Goal: Task Accomplishment & Management: Use online tool/utility

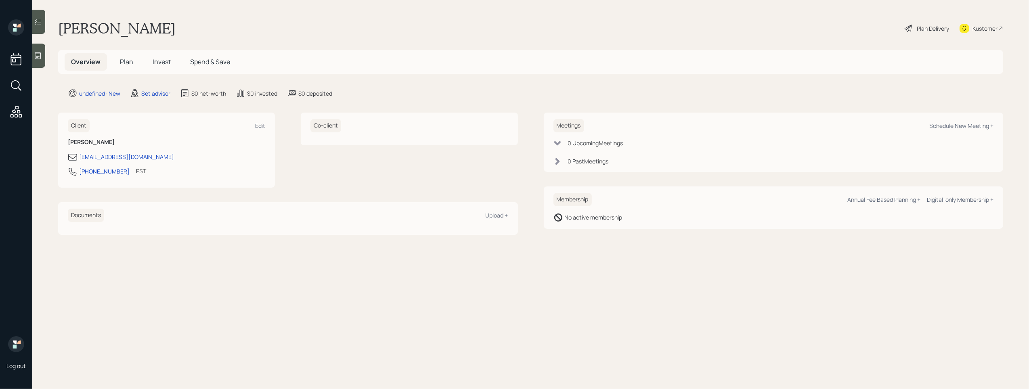
click at [39, 59] on icon at bounding box center [38, 56] width 8 height 8
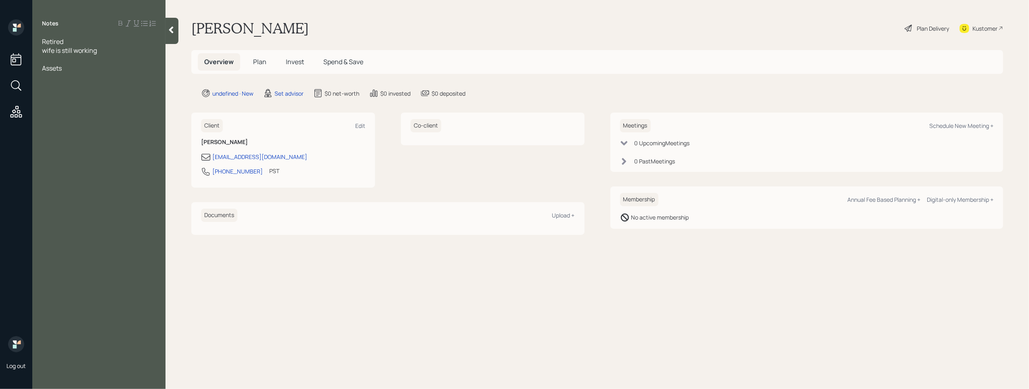
click at [63, 77] on div at bounding box center [99, 77] width 114 height 9
click at [43, 85] on span "Annuity -" at bounding box center [55, 86] width 27 height 9
click at [68, 57] on div at bounding box center [99, 59] width 114 height 9
click at [130, 93] on div "non qualified Annuity -" at bounding box center [99, 94] width 114 height 9
click at [101, 80] on div "Assets" at bounding box center [99, 77] width 114 height 9
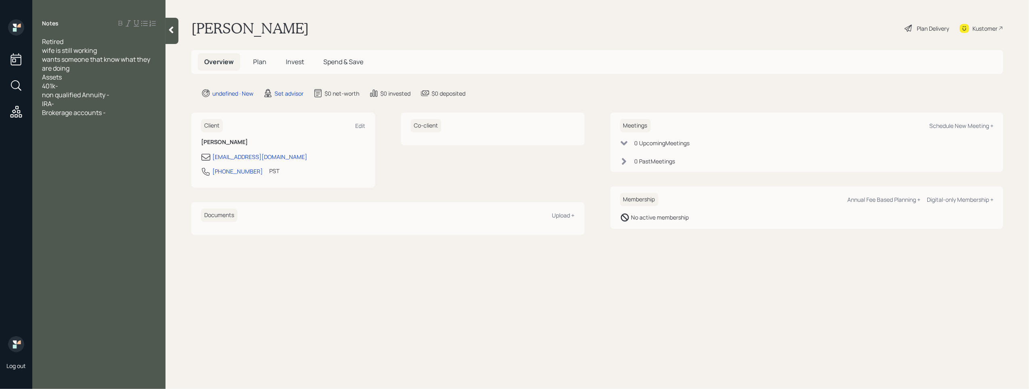
click at [100, 86] on div "401k-" at bounding box center [99, 86] width 114 height 9
click at [121, 94] on div "non qualified Annuity -" at bounding box center [99, 94] width 114 height 9
click at [94, 103] on div "IRA-" at bounding box center [99, 103] width 114 height 9
drag, startPoint x: 58, startPoint y: 104, endPoint x: 37, endPoint y: 103, distance: 21.4
click at [37, 103] on div "Retired wife is still working wants someone that know what they are doing Asset…" at bounding box center [98, 77] width 133 height 80
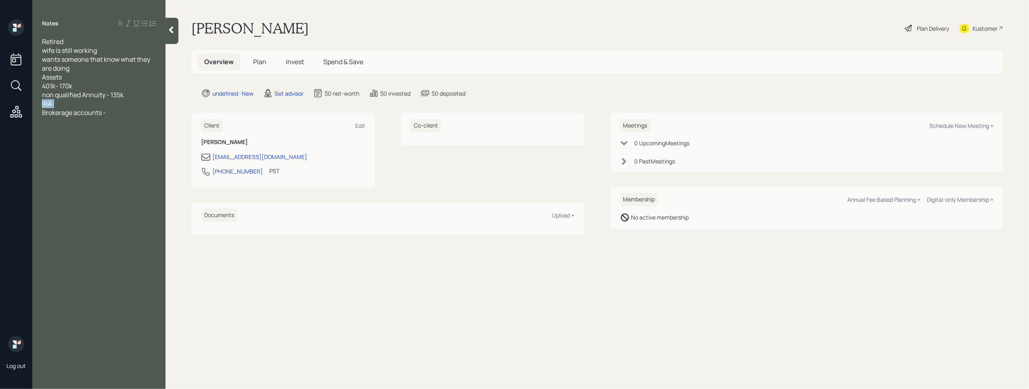
click at [67, 108] on span "Brokerage accounts -" at bounding box center [74, 112] width 64 height 9
click at [67, 106] on div "IRA-" at bounding box center [99, 103] width 114 height 9
drag, startPoint x: 69, startPoint y: 103, endPoint x: 57, endPoint y: 103, distance: 12.9
click at [57, 103] on div "IRA-135k" at bounding box center [99, 103] width 114 height 9
click at [115, 113] on div "Brokerage accounts -" at bounding box center [99, 112] width 114 height 9
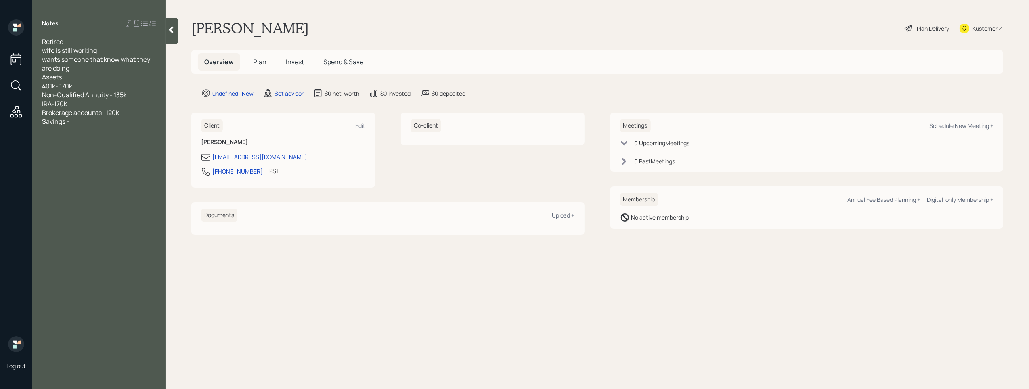
click at [80, 125] on div "Savings -" at bounding box center [99, 121] width 114 height 9
click at [63, 147] on div "SS-" at bounding box center [99, 148] width 114 height 9
click at [71, 157] on div "Pension" at bounding box center [99, 157] width 114 height 9
click at [60, 166] on div at bounding box center [99, 166] width 114 height 9
click at [78, 69] on div "wants someone that know what they are doing" at bounding box center [99, 64] width 114 height 18
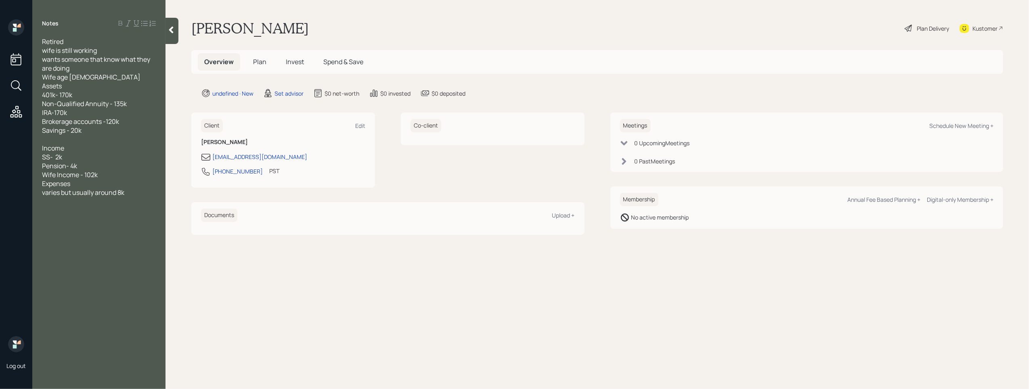
click at [140, 173] on div "Wife Income - 102k" at bounding box center [99, 174] width 114 height 9
click at [146, 199] on div at bounding box center [99, 201] width 114 height 9
click at [90, 77] on div "Wife age 50" at bounding box center [99, 77] width 114 height 9
click at [132, 199] on div "varies but usually around 8k" at bounding box center [99, 201] width 114 height 9
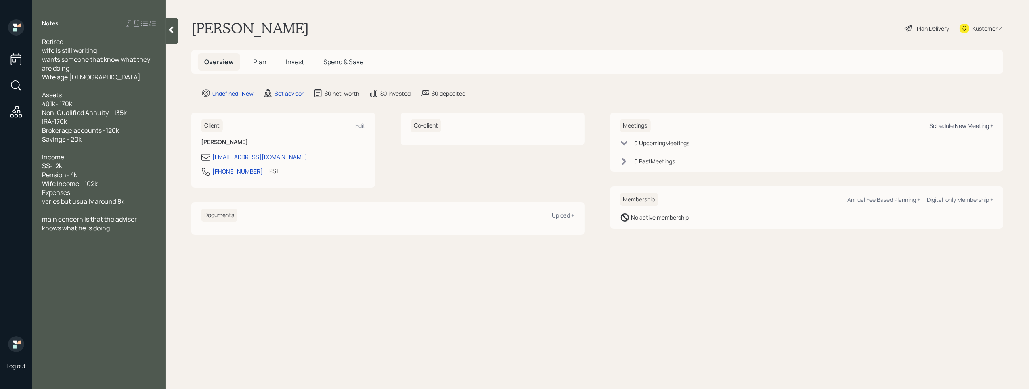
click at [959, 124] on div "Schedule New Meeting +" at bounding box center [962, 126] width 64 height 8
select select "round-robin"
